Goal: Task Accomplishment & Management: Complete application form

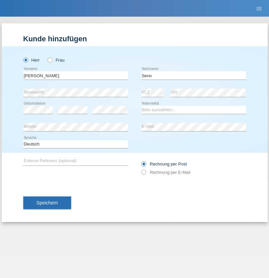
type input "Senn"
select select "CH"
select select "en"
radio input "true"
click at [76, 75] on input "text" at bounding box center [75, 75] width 105 height 8
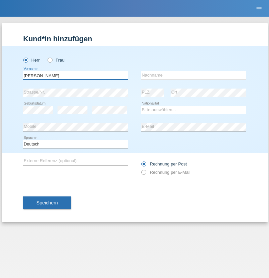
type input "[PERSON_NAME]"
click at [194, 75] on input "text" at bounding box center [193, 75] width 105 height 8
type input "Senn"
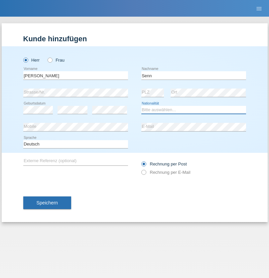
select select "CH"
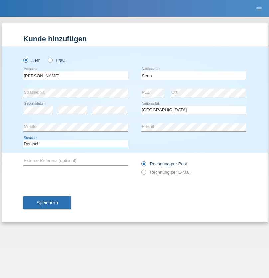
select select "en"
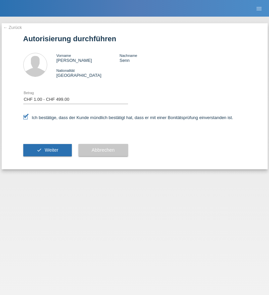
select select "1"
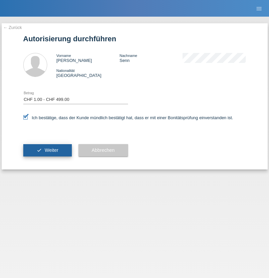
click at [47, 150] on span "Weiter" at bounding box center [52, 149] width 14 height 5
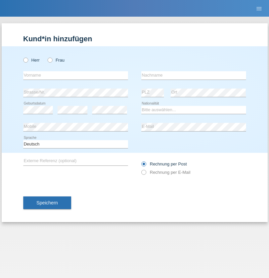
radio input "true"
click at [76, 75] on input "text" at bounding box center [75, 75] width 105 height 8
type input "[PERSON_NAME]"
click at [194, 75] on input "text" at bounding box center [193, 75] width 105 height 8
type input "Fortugno"
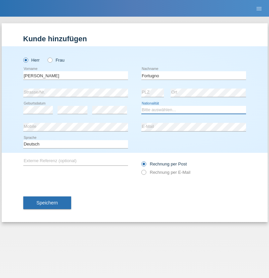
select select "IT"
select select "C"
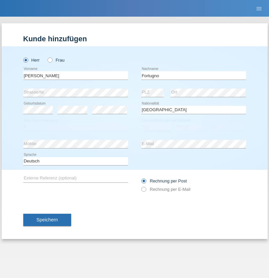
select select "09"
select select "08"
select select "2006"
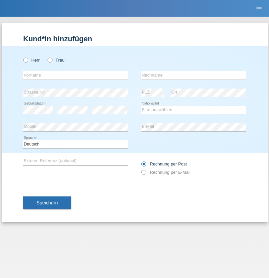
radio input "true"
click at [76, 75] on input "text" at bounding box center [75, 75] width 105 height 8
type input "Farkash"
click at [194, 75] on input "text" at bounding box center [193, 75] width 105 height 8
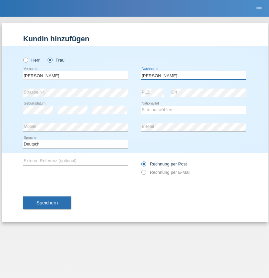
type input "Yolana"
select select "UA"
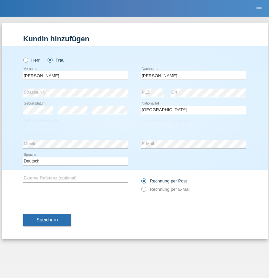
select select "C"
select select "23"
select select "10"
select select "2021"
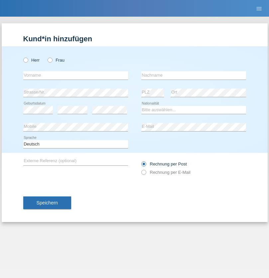
radio input "true"
click at [76, 75] on input "text" at bounding box center [75, 75] width 105 height 8
type input "Terezie"
click at [194, 75] on input "text" at bounding box center [193, 75] width 105 height 8
type input "Zachariášová"
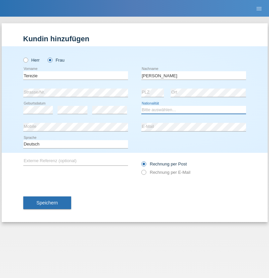
select select "CH"
radio input "true"
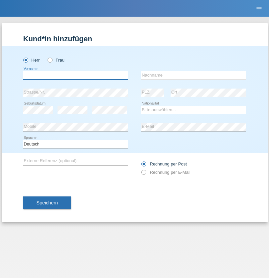
click at [76, 75] on input "text" at bounding box center [75, 75] width 105 height 8
type input "firat"
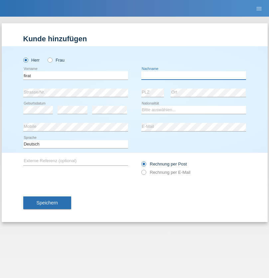
click at [194, 75] on input "text" at bounding box center [193, 75] width 105 height 8
type input "kara"
select select "CH"
radio input "true"
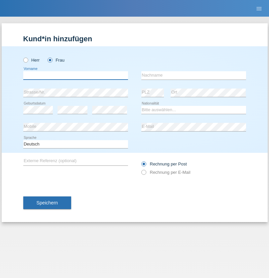
click at [76, 75] on input "text" at bounding box center [75, 75] width 105 height 8
type input "Nuria"
click at [194, 75] on input "text" at bounding box center [193, 75] width 105 height 8
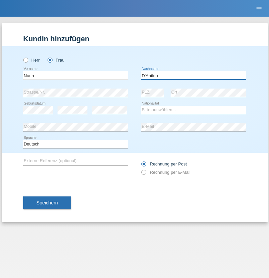
type input "D'Antino"
select select "CH"
